Goal: Transaction & Acquisition: Purchase product/service

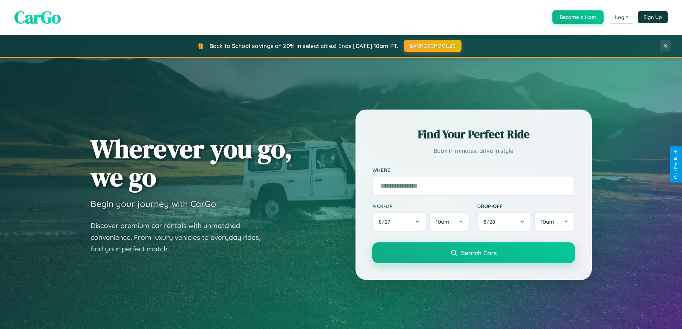
scroll to position [309, 0]
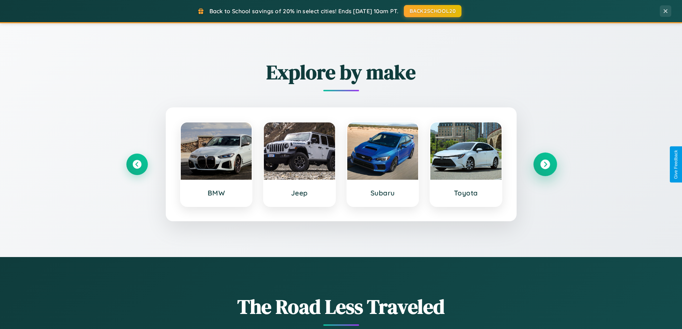
click at [545, 164] on icon at bounding box center [545, 165] width 10 height 10
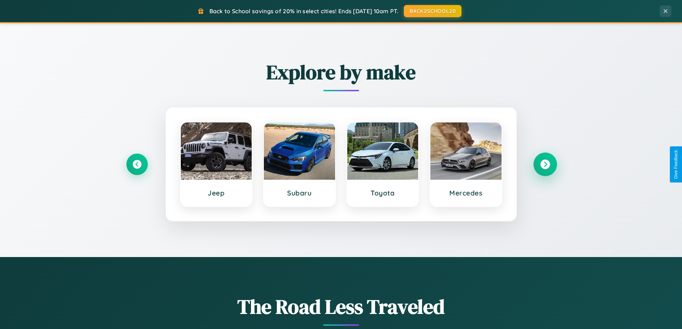
click at [545, 164] on icon at bounding box center [545, 165] width 10 height 10
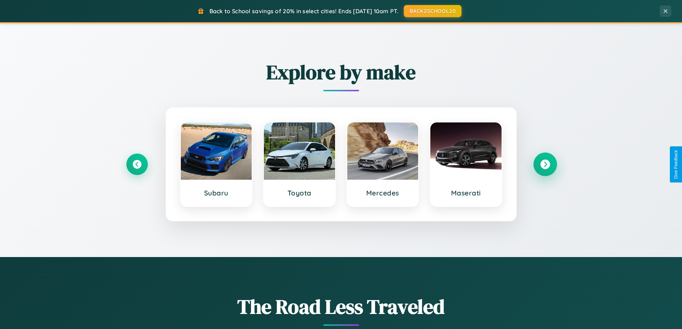
click at [545, 164] on icon at bounding box center [545, 165] width 10 height 10
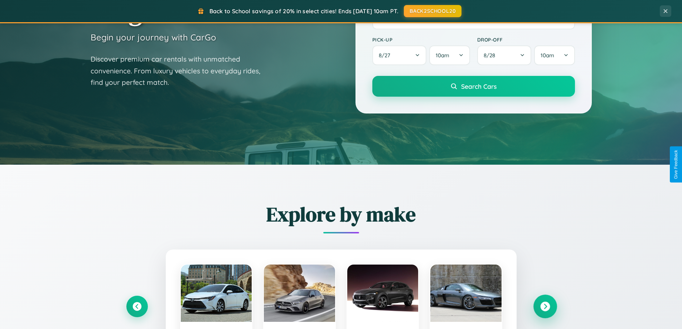
scroll to position [0, 0]
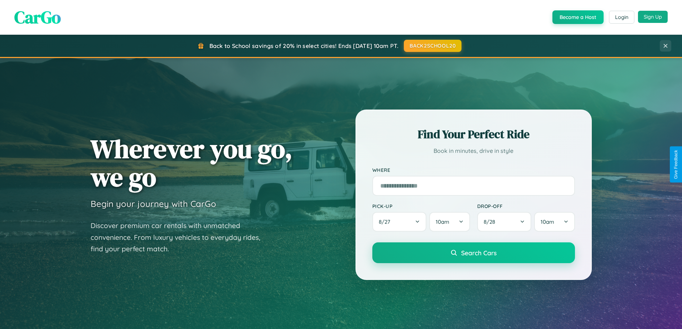
click at [653, 17] on button "Sign Up" at bounding box center [653, 17] width 30 height 12
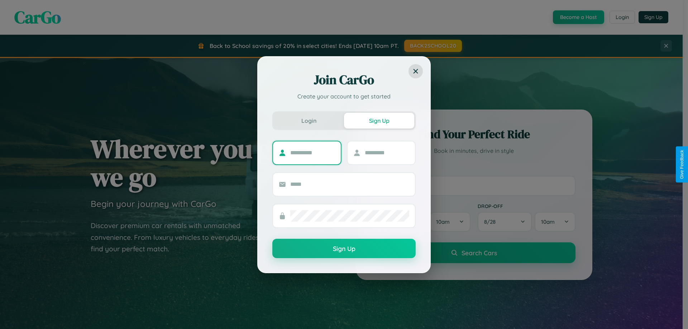
click at [312, 153] on input "text" at bounding box center [312, 152] width 45 height 11
type input "****"
click at [386, 153] on input "text" at bounding box center [387, 152] width 45 height 11
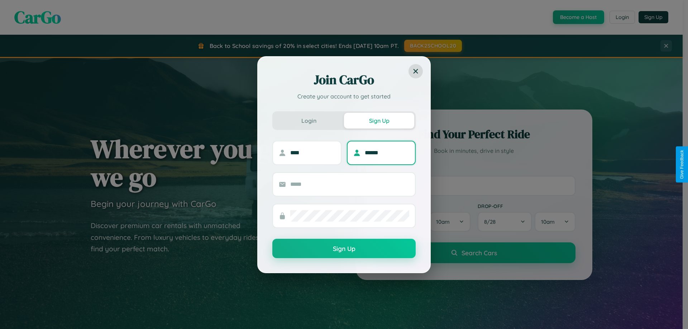
type input "******"
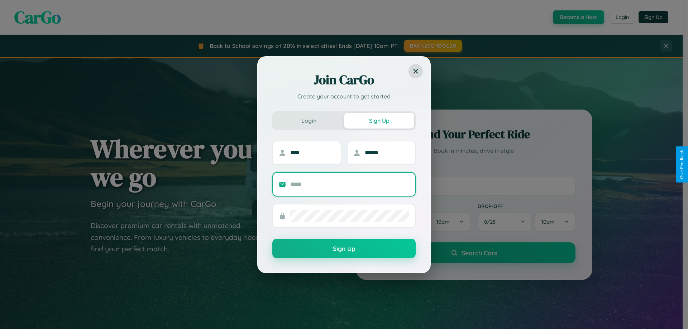
click at [350, 184] on input "text" at bounding box center [349, 184] width 119 height 11
type input "**********"
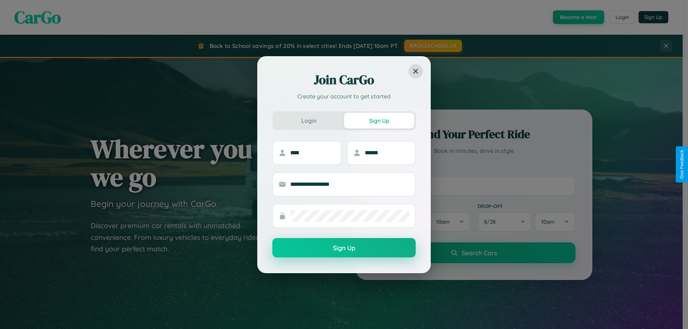
click at [344, 248] on button "Sign Up" at bounding box center [343, 247] width 143 height 19
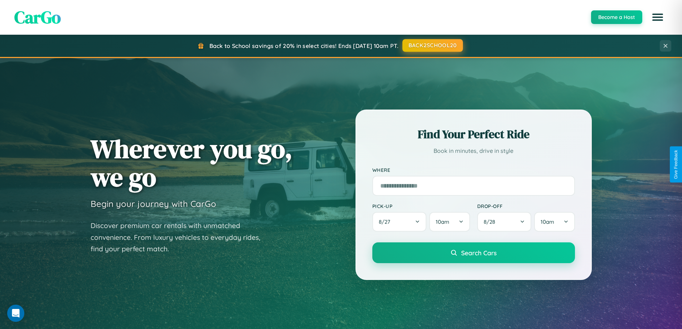
click at [432, 45] on button "BACK2SCHOOL20" at bounding box center [433, 45] width 61 height 13
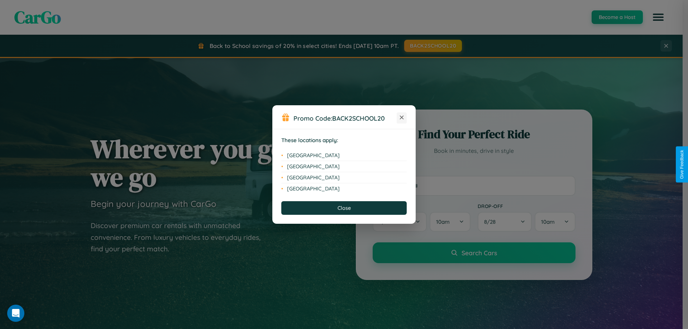
click at [401, 118] on icon at bounding box center [402, 118] width 4 height 4
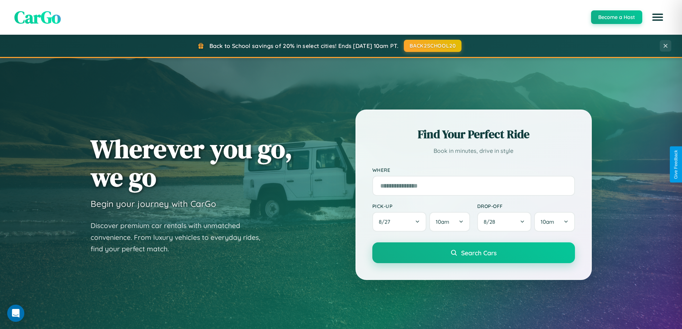
scroll to position [309, 0]
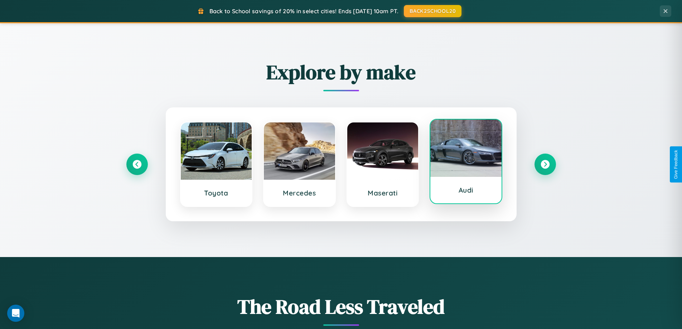
click at [466, 163] on div at bounding box center [465, 148] width 71 height 57
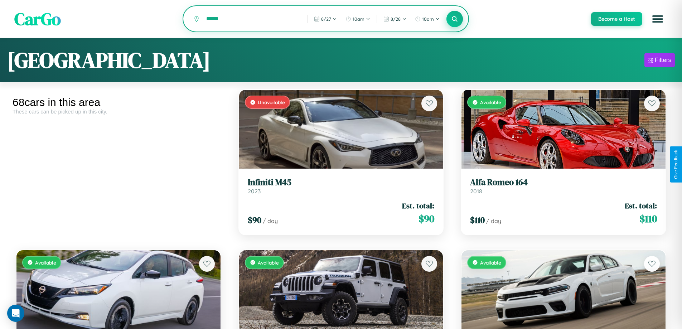
type input "******"
click at [454, 19] on icon at bounding box center [455, 18] width 7 height 7
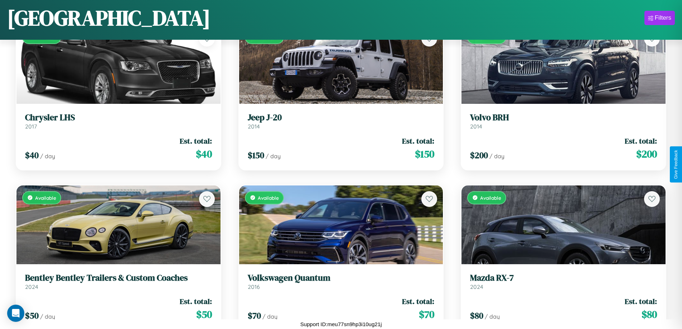
scroll to position [3308, 0]
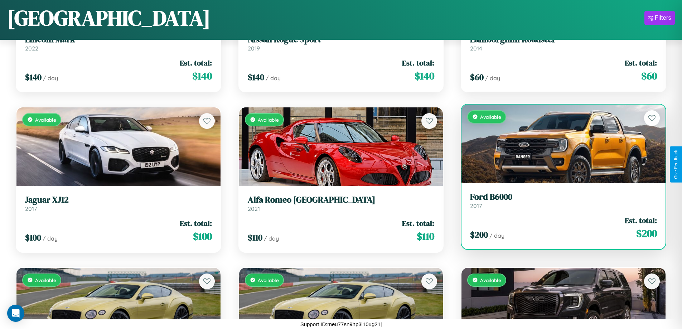
click at [559, 146] on div "Available" at bounding box center [564, 144] width 204 height 79
click at [559, 144] on div "Available" at bounding box center [564, 144] width 204 height 79
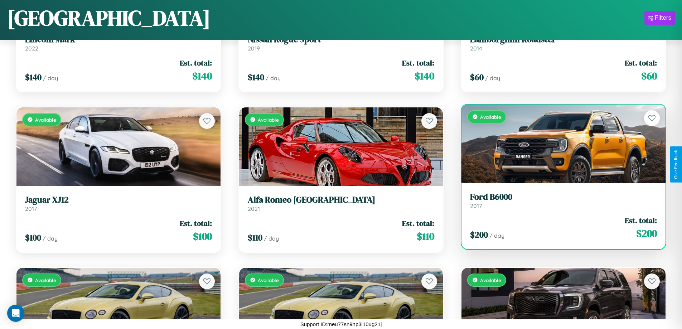
click at [559, 144] on div "Available" at bounding box center [564, 144] width 204 height 79
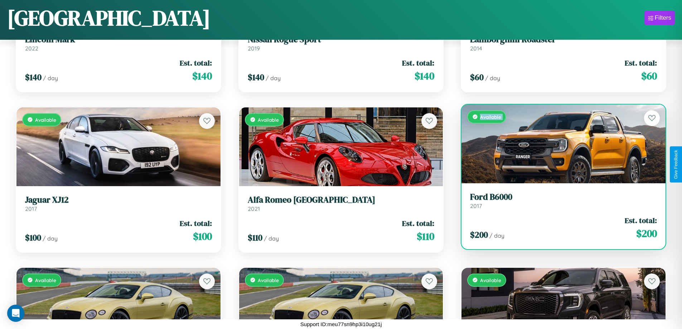
click at [559, 144] on div "Available" at bounding box center [564, 144] width 204 height 79
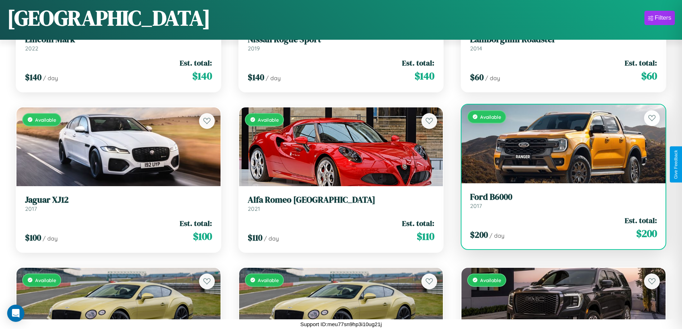
click at [559, 144] on div "Available" at bounding box center [564, 144] width 204 height 79
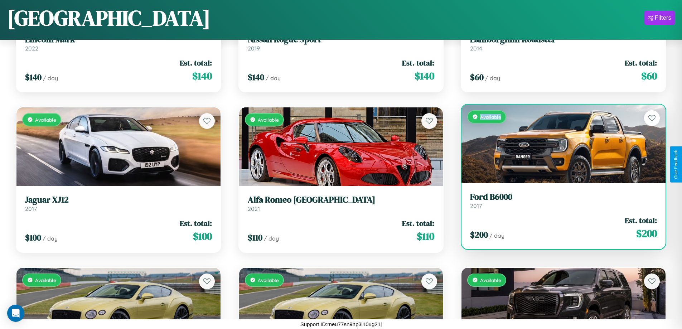
click at [559, 144] on div "Available" at bounding box center [564, 144] width 204 height 79
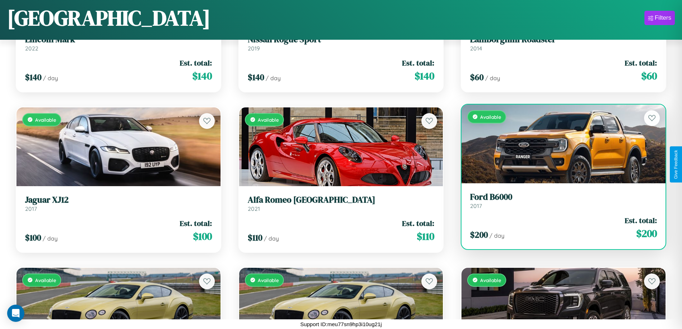
click at [559, 201] on h3 "Ford B6000" at bounding box center [563, 197] width 187 height 10
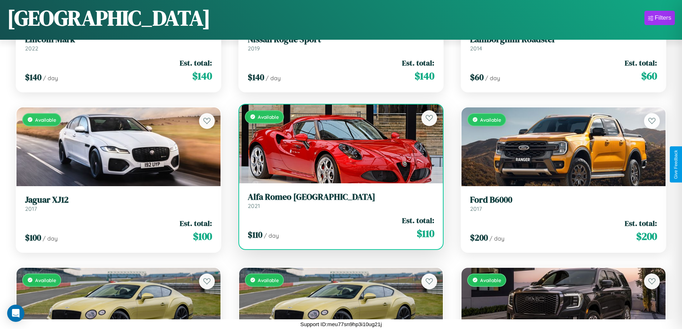
scroll to position [422, 0]
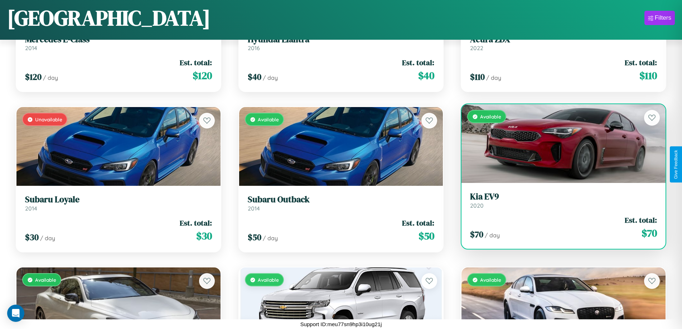
click at [559, 203] on link "Kia EV9 2020" at bounding box center [563, 201] width 187 height 18
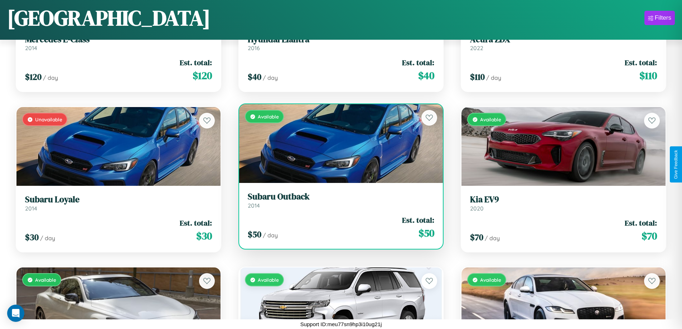
scroll to position [3148, 0]
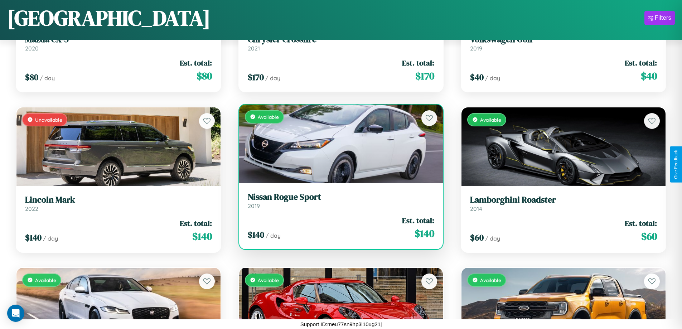
click at [338, 201] on h3 "Nissan Rogue Sport" at bounding box center [341, 197] width 187 height 10
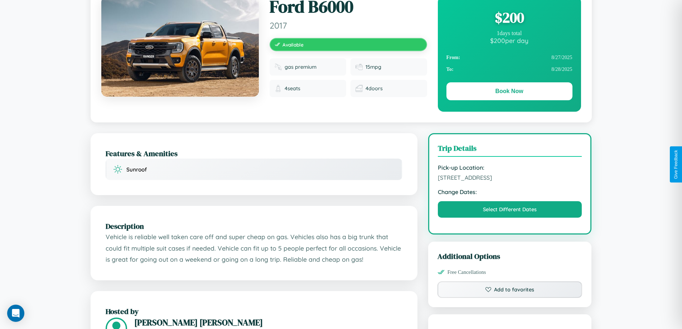
scroll to position [74, 0]
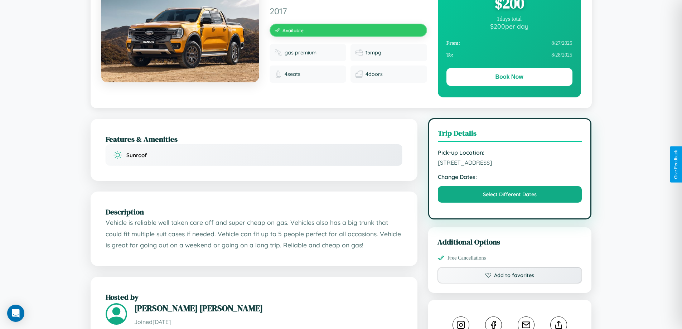
click at [510, 164] on span "4220 Lake Street Madrid 11616 Spain" at bounding box center [510, 162] width 144 height 7
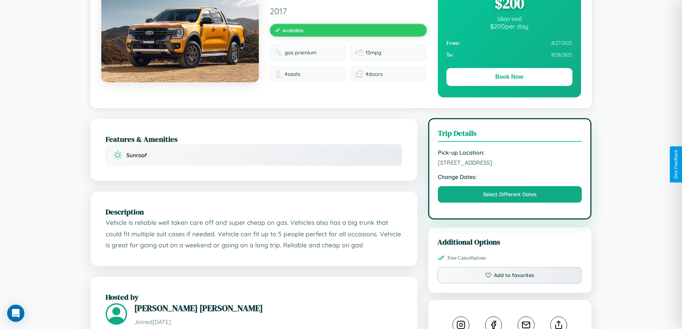
click at [510, 164] on span "4220 Lake Street Madrid 11616 Spain" at bounding box center [510, 162] width 144 height 7
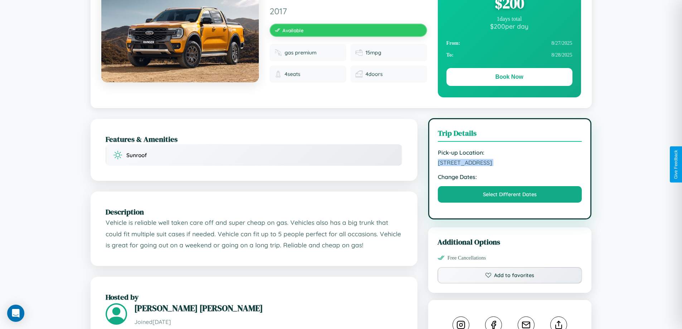
click at [510, 164] on span "4220 Lake Street Madrid 11616 Spain" at bounding box center [510, 162] width 144 height 7
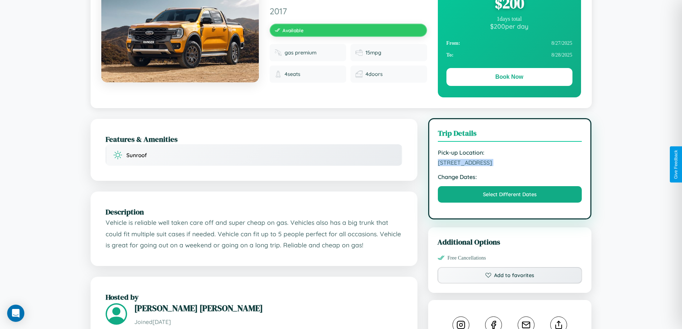
click at [510, 164] on span "4220 Lake Street Madrid 11616 Spain" at bounding box center [510, 162] width 144 height 7
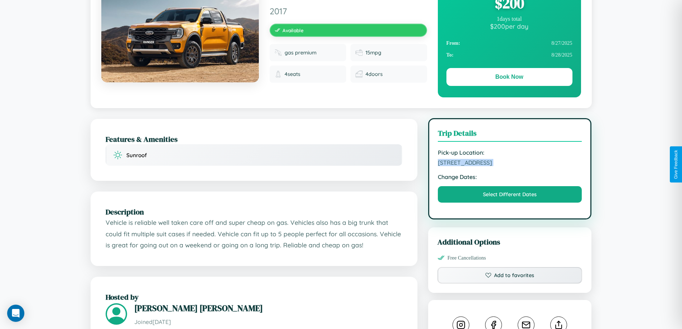
click at [510, 164] on span "4220 Lake Street Madrid 11616 Spain" at bounding box center [510, 162] width 144 height 7
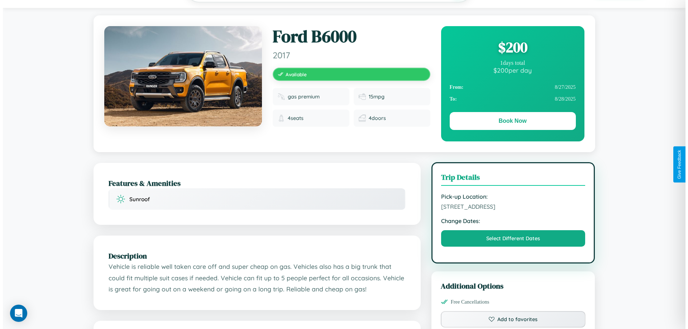
scroll to position [0, 0]
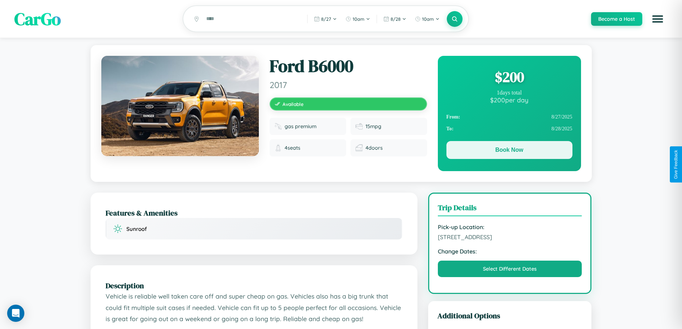
click at [509, 152] on button "Book Now" at bounding box center [510, 150] width 126 height 18
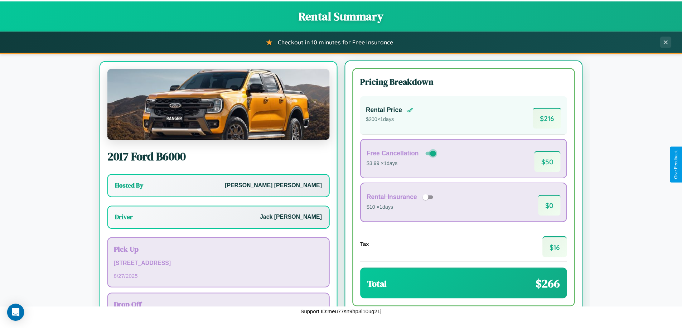
scroll to position [33, 0]
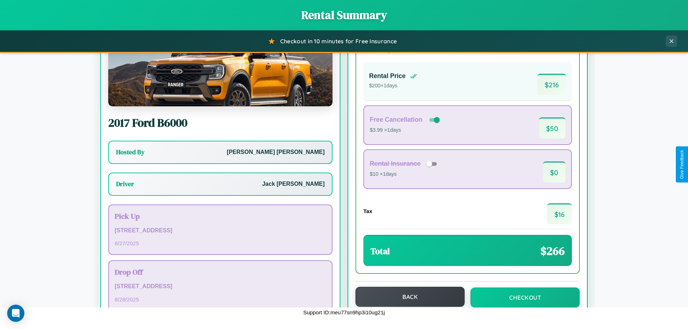
click at [406, 297] on button "Back" at bounding box center [409, 297] width 109 height 20
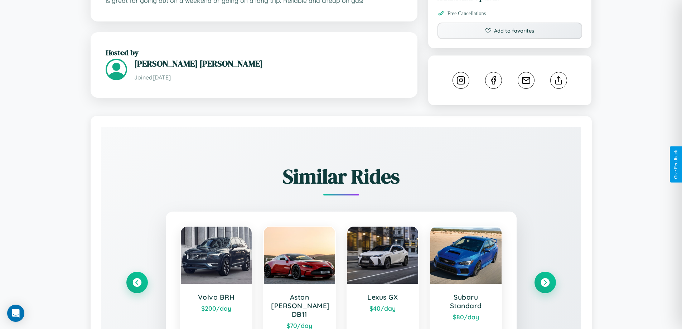
scroll to position [399, 0]
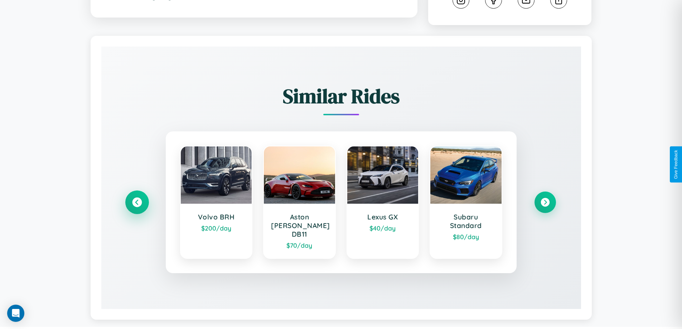
click at [137, 199] on icon at bounding box center [137, 203] width 10 height 10
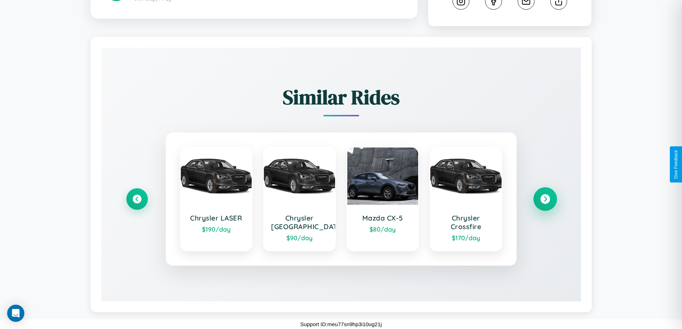
click at [545, 199] on icon at bounding box center [545, 199] width 10 height 10
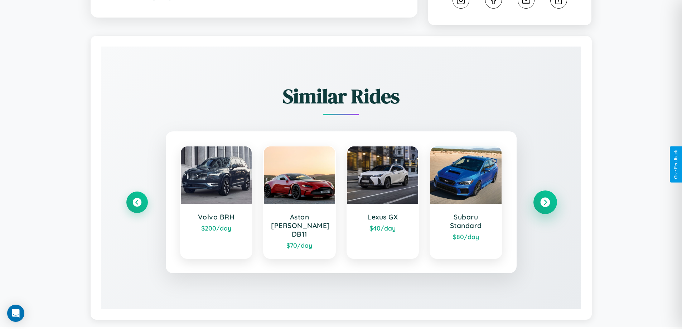
click at [545, 199] on icon at bounding box center [545, 203] width 10 height 10
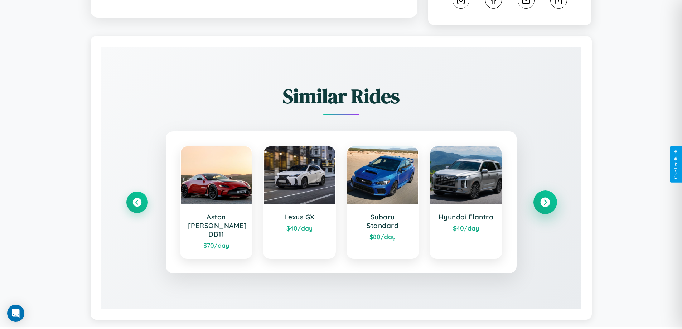
click at [545, 199] on icon at bounding box center [545, 203] width 10 height 10
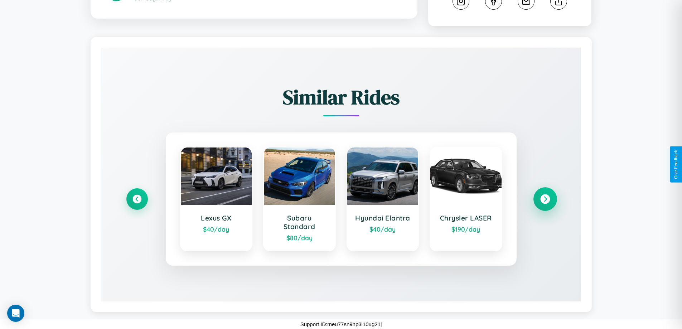
click at [545, 199] on icon at bounding box center [545, 199] width 10 height 10
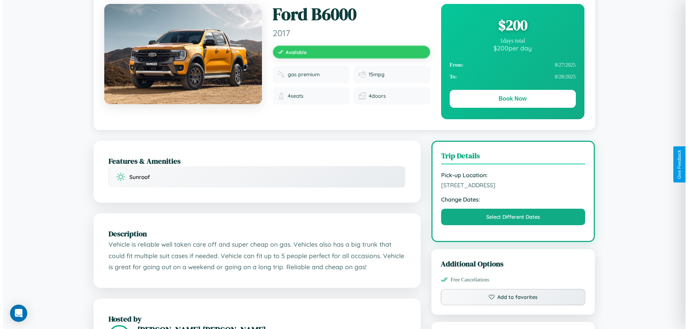
scroll to position [0, 0]
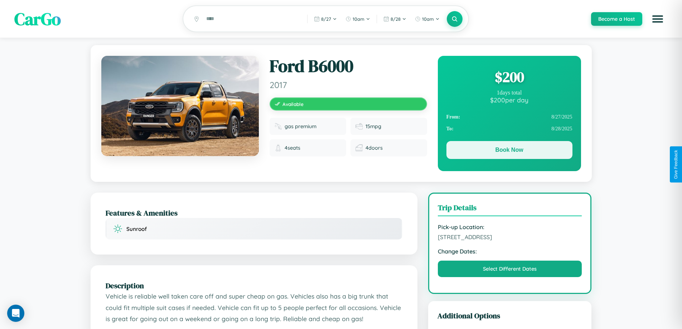
click at [509, 151] on button "Book Now" at bounding box center [510, 150] width 126 height 18
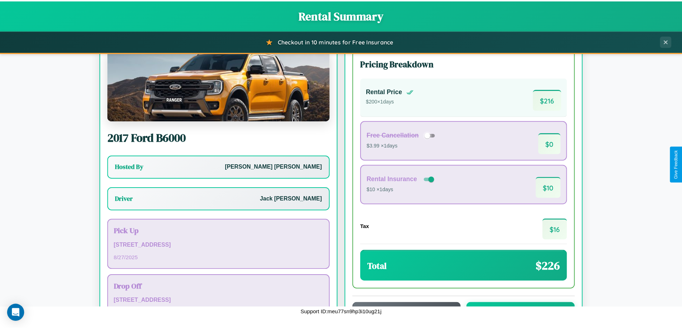
scroll to position [52, 0]
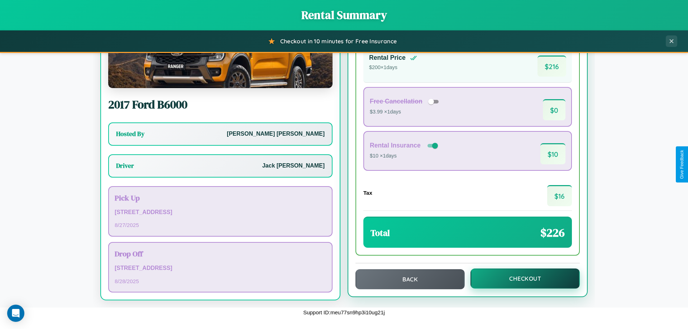
click at [520, 279] on button "Checkout" at bounding box center [524, 279] width 109 height 20
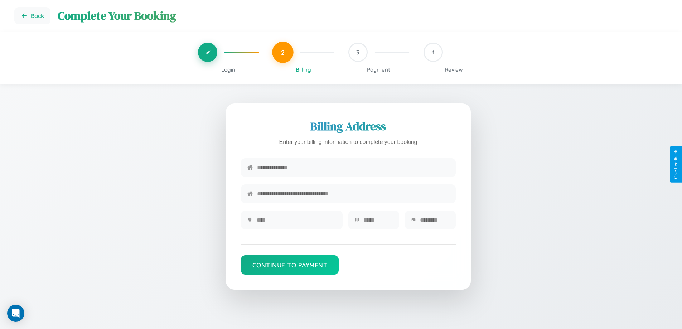
click at [353, 169] on input "text" at bounding box center [353, 168] width 192 height 18
type input "**********"
click at [296, 222] on input "text" at bounding box center [297, 220] width 80 height 18
type input "********"
click at [378, 222] on input "text" at bounding box center [378, 220] width 29 height 18
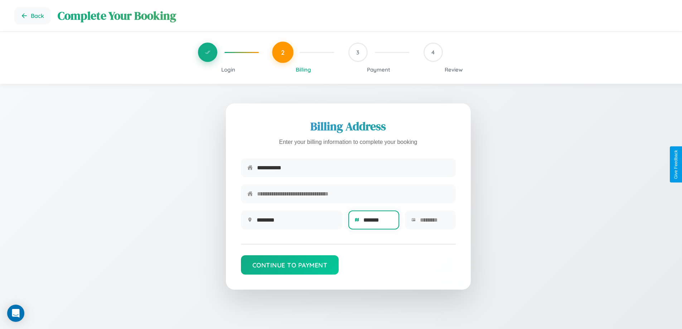
type input "*******"
click at [434, 222] on input "text" at bounding box center [434, 220] width 29 height 18
type input "*****"
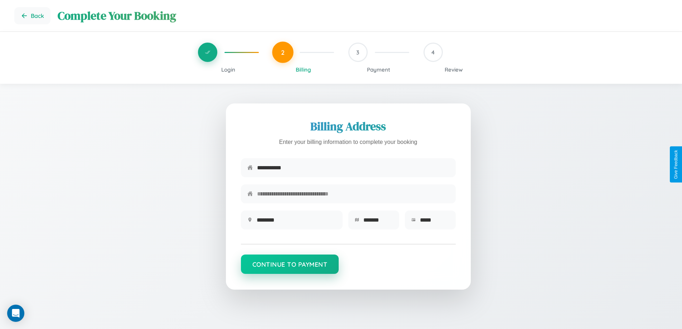
click at [290, 268] on button "Continue to Payment" at bounding box center [290, 264] width 98 height 19
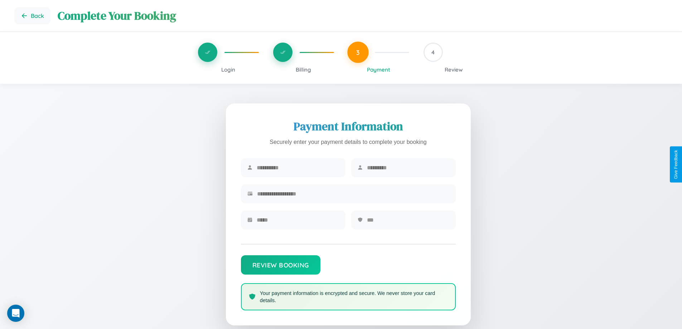
click at [298, 168] on input "text" at bounding box center [298, 168] width 82 height 18
type input "*******"
click at [408, 168] on input "text" at bounding box center [408, 168] width 82 height 18
type input "********"
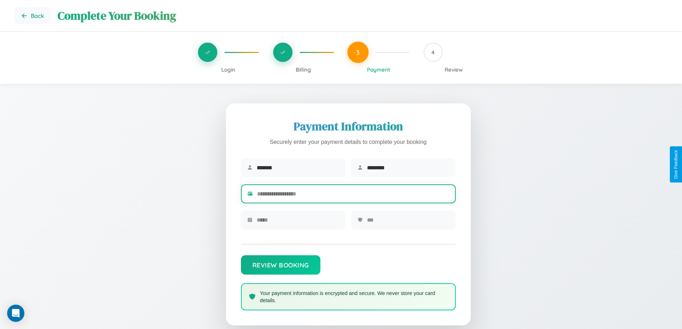
click at [353, 195] on input "text" at bounding box center [353, 194] width 192 height 18
type input "**********"
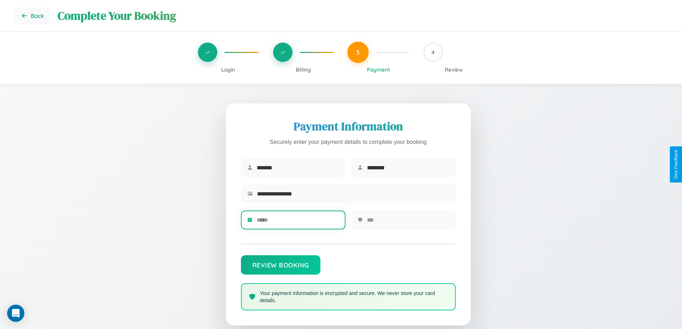
click at [298, 222] on input "text" at bounding box center [298, 220] width 82 height 18
type input "*****"
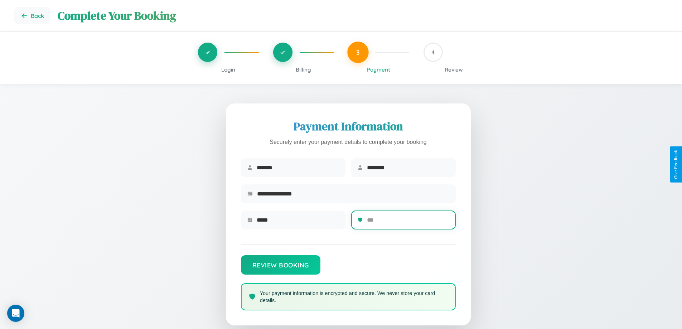
click at [408, 222] on input "text" at bounding box center [408, 220] width 82 height 18
type input "***"
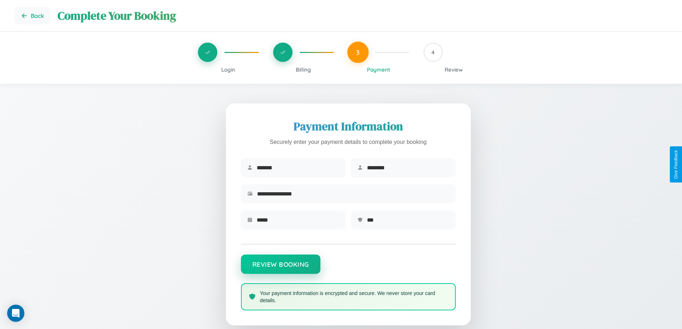
click at [280, 268] on button "Review Booking" at bounding box center [281, 264] width 80 height 19
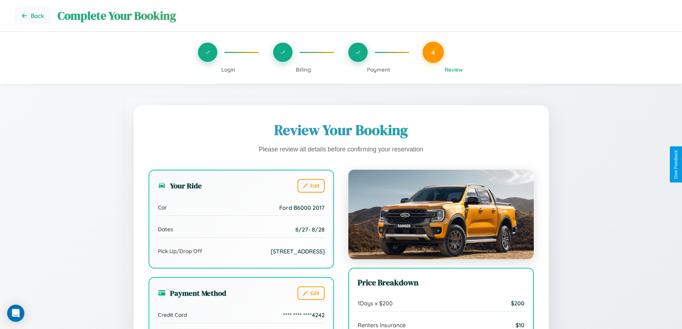
click at [379, 69] on span "Payment" at bounding box center [378, 69] width 23 height 7
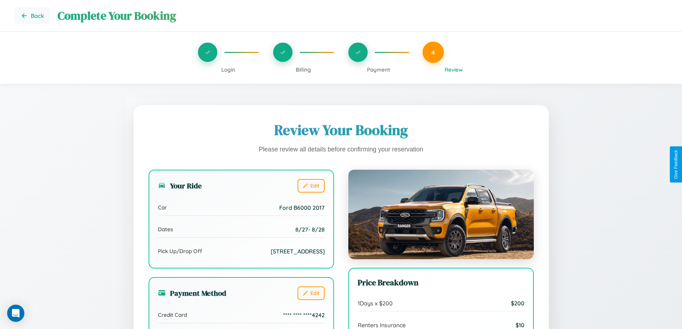
click at [379, 69] on span "Payment" at bounding box center [378, 69] width 23 height 7
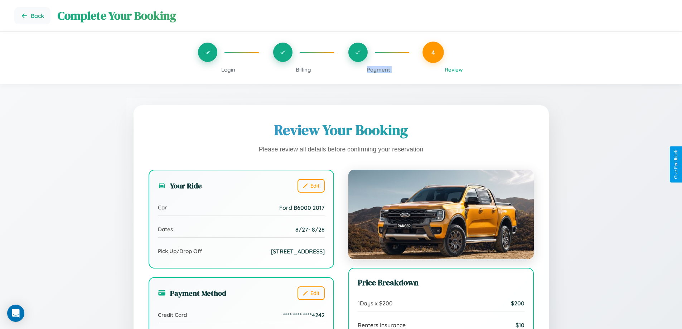
click at [379, 69] on span "Payment" at bounding box center [378, 69] width 23 height 7
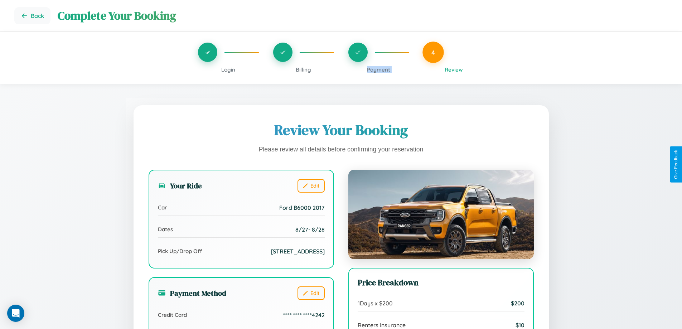
click at [379, 69] on span "Payment" at bounding box center [378, 69] width 23 height 7
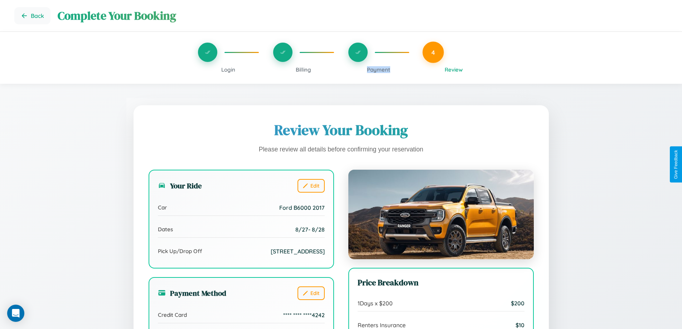
click at [379, 69] on span "Payment" at bounding box center [378, 69] width 23 height 7
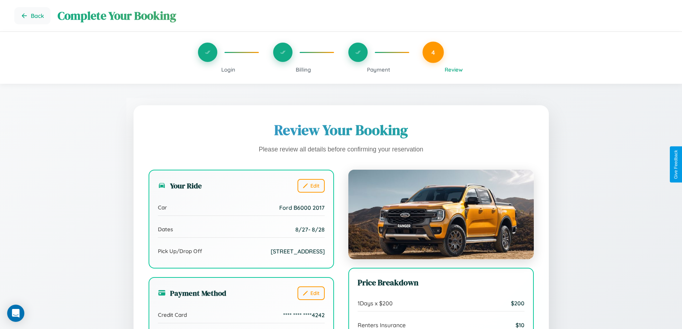
scroll to position [197, 0]
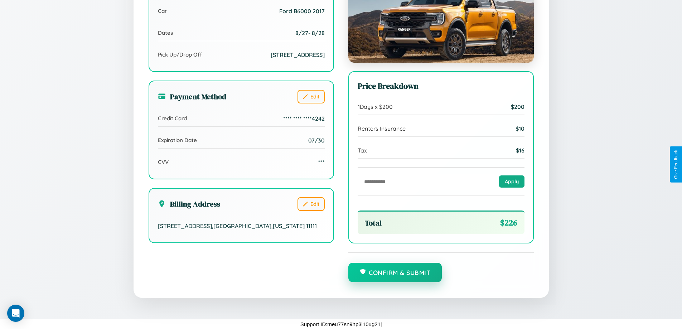
click at [395, 273] on button "Confirm & Submit" at bounding box center [395, 272] width 94 height 19
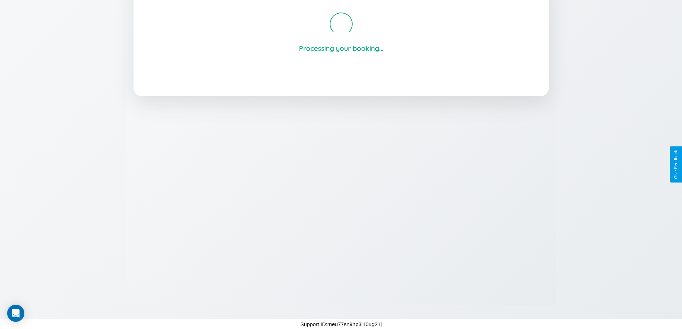
scroll to position [136, 0]
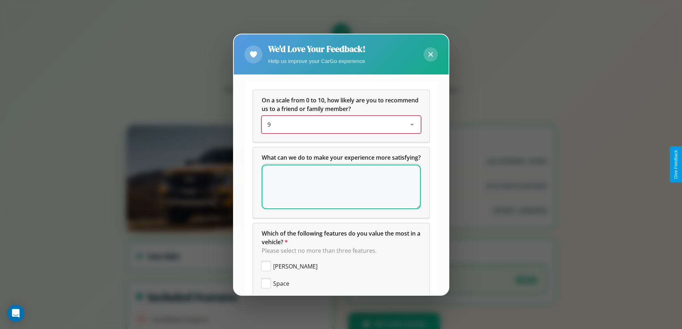
click at [338, 125] on div "9" at bounding box center [336, 124] width 136 height 9
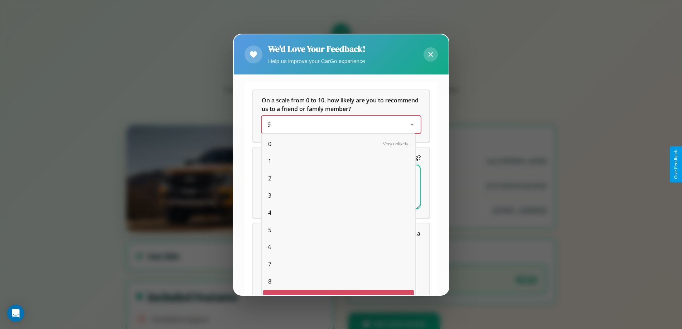
scroll to position [13, 29]
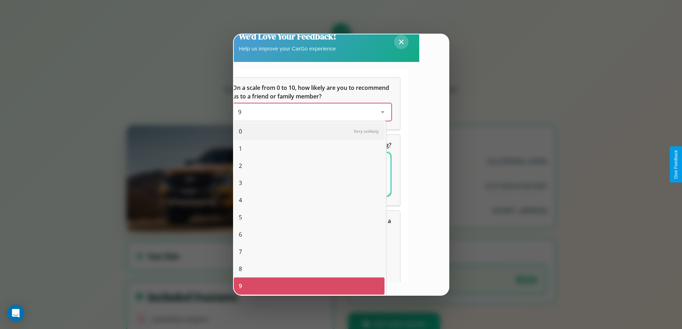
click at [240, 217] on span "5" at bounding box center [240, 217] width 3 height 9
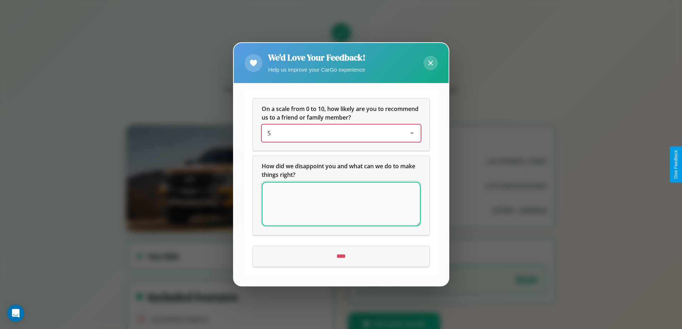
scroll to position [0, 0]
click at [341, 204] on textarea at bounding box center [341, 204] width 159 height 44
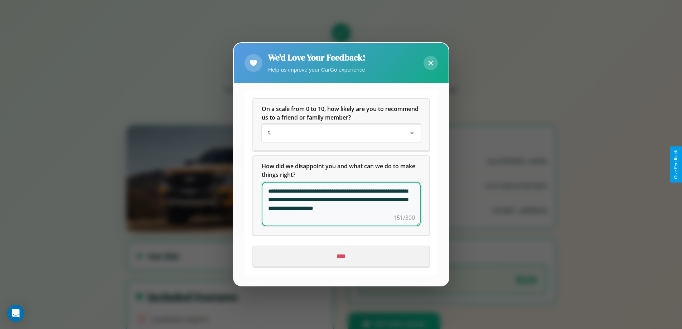
type textarea "**********"
click at [341, 256] on input "****" at bounding box center [341, 257] width 176 height 20
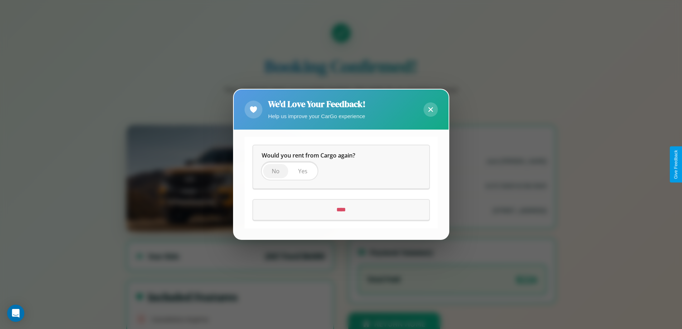
click at [275, 171] on span "No" at bounding box center [276, 172] width 8 height 8
click at [341, 210] on input "****" at bounding box center [341, 210] width 176 height 20
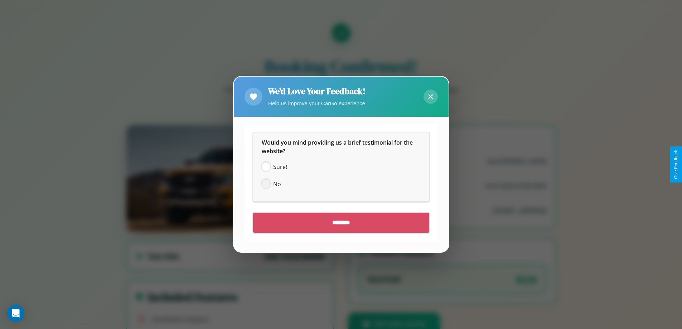
click at [266, 184] on span at bounding box center [266, 184] width 9 height 9
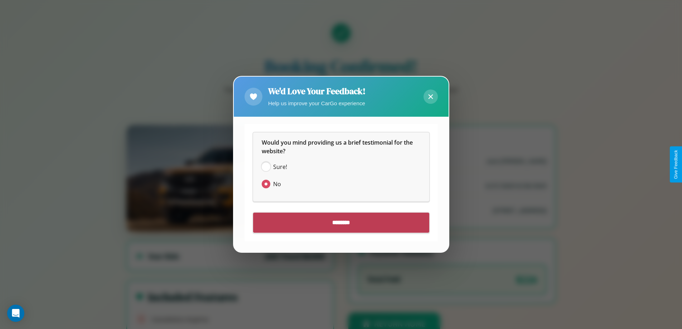
click at [341, 223] on input "********" at bounding box center [341, 223] width 176 height 20
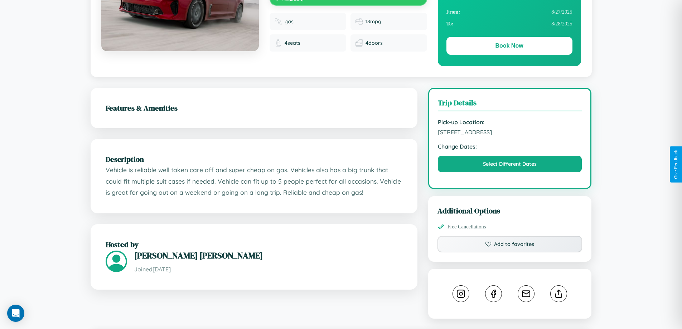
scroll to position [235, 0]
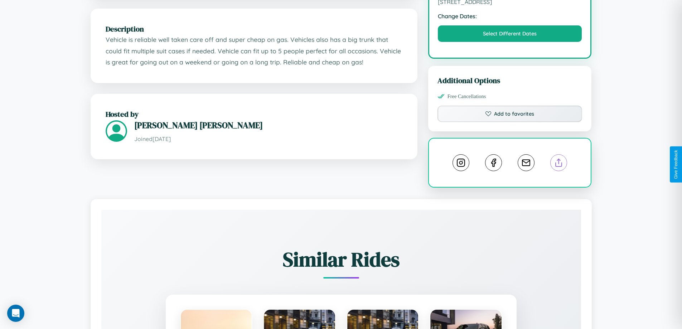
click at [559, 164] on line at bounding box center [559, 161] width 0 height 5
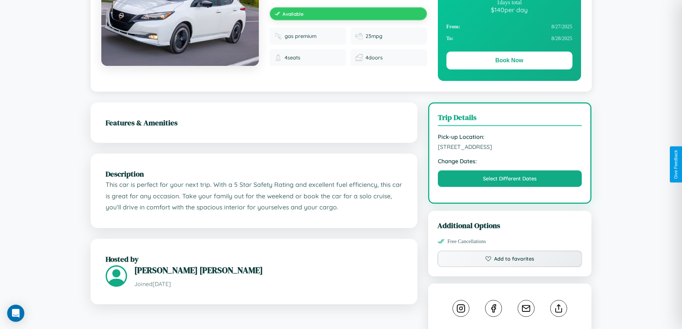
scroll to position [390, 0]
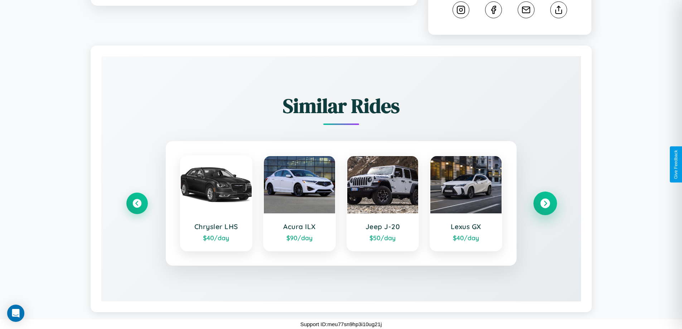
click at [545, 203] on icon at bounding box center [545, 204] width 10 height 10
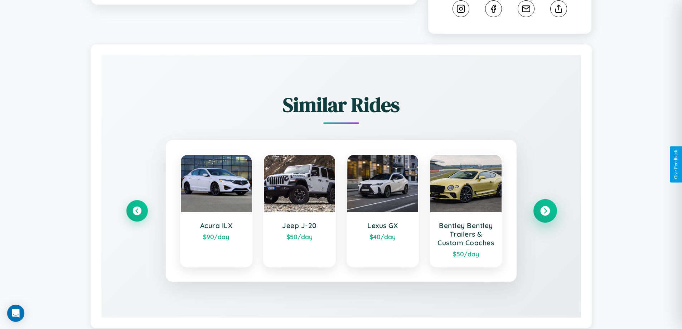
click at [545, 216] on icon at bounding box center [545, 211] width 10 height 10
